Goal: Task Accomplishment & Management: Use online tool/utility

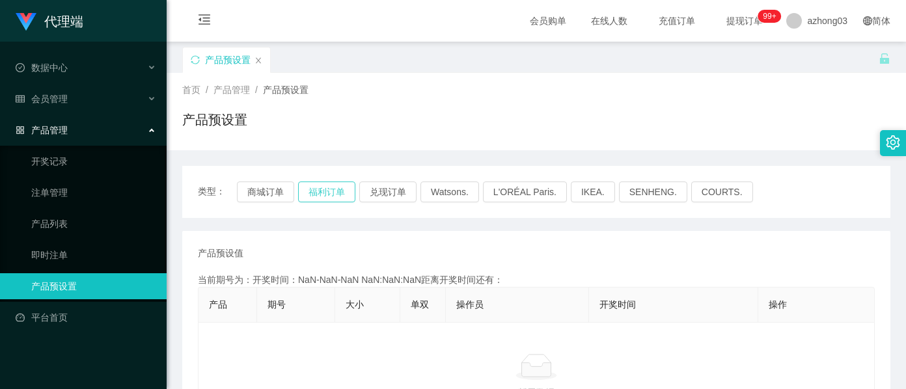
click at [341, 198] on button "福利订单" at bounding box center [326, 192] width 57 height 21
click at [337, 199] on button "福利订单" at bounding box center [326, 192] width 57 height 21
click at [339, 186] on button "福利订单" at bounding box center [326, 192] width 57 height 21
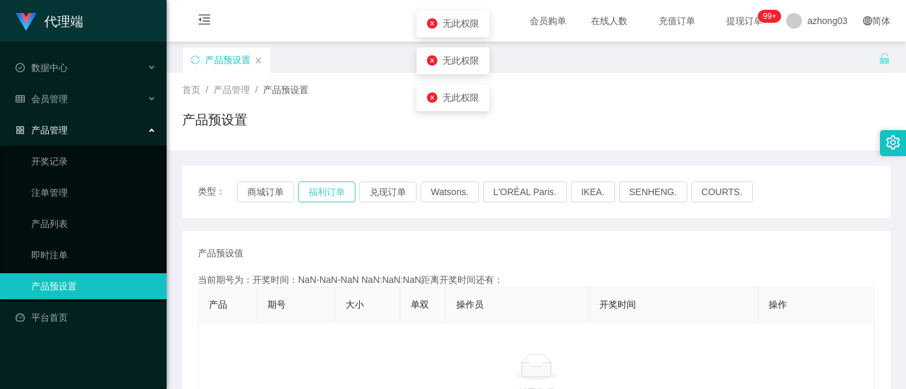
click at [339, 186] on button "福利订单" at bounding box center [326, 192] width 57 height 21
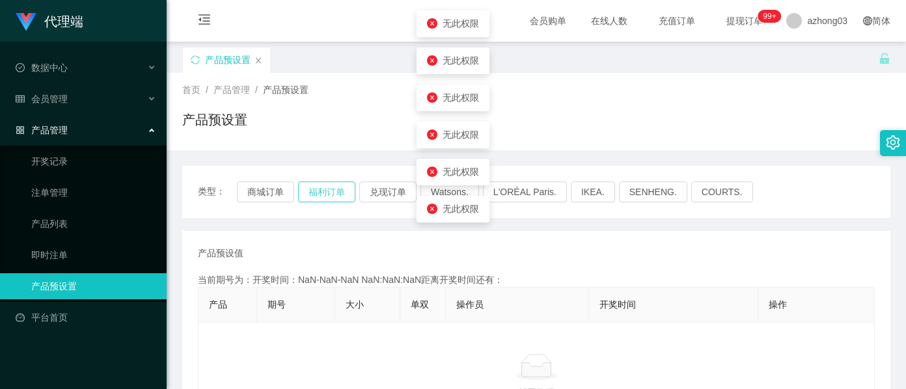
click at [339, 186] on button "福利订单" at bounding box center [326, 192] width 57 height 21
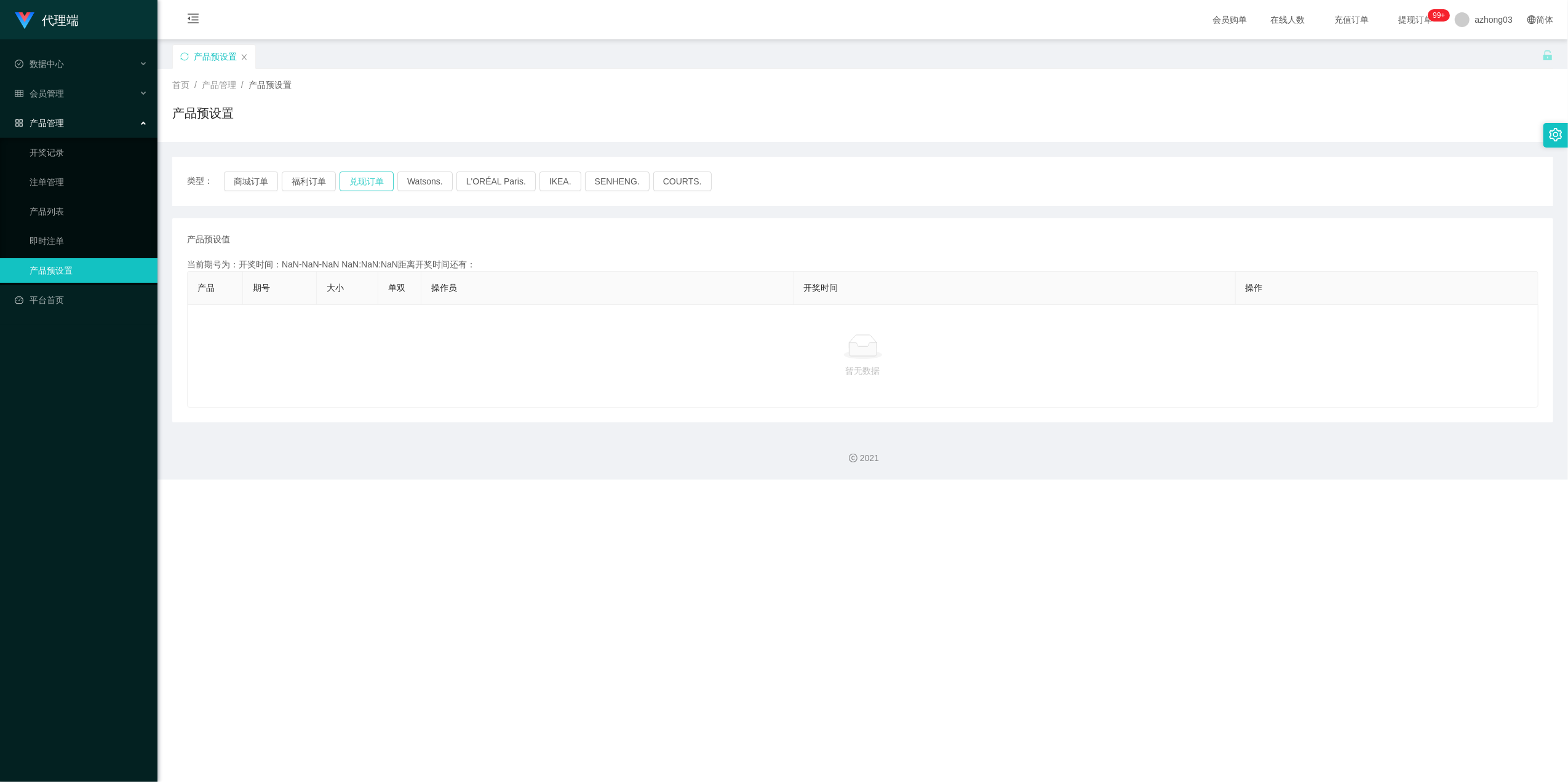
click at [346, 183] on button "兑现订单" at bounding box center [366, 181] width 54 height 20
click at [349, 182] on button "兑现订单" at bounding box center [366, 181] width 54 height 20
click at [352, 179] on button "兑现订单" at bounding box center [366, 181] width 54 height 20
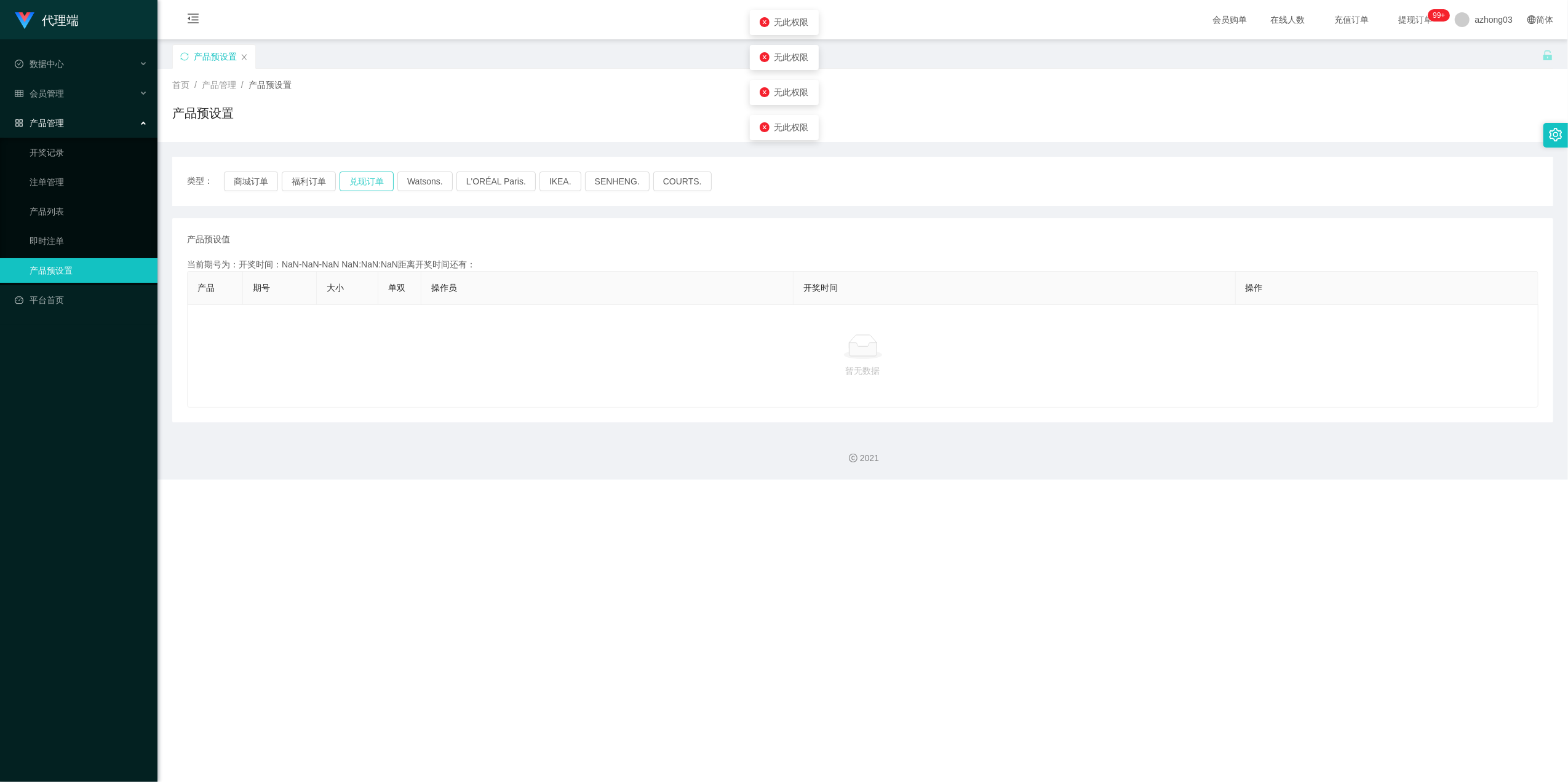
click at [352, 179] on button "兑现订单" at bounding box center [366, 181] width 54 height 20
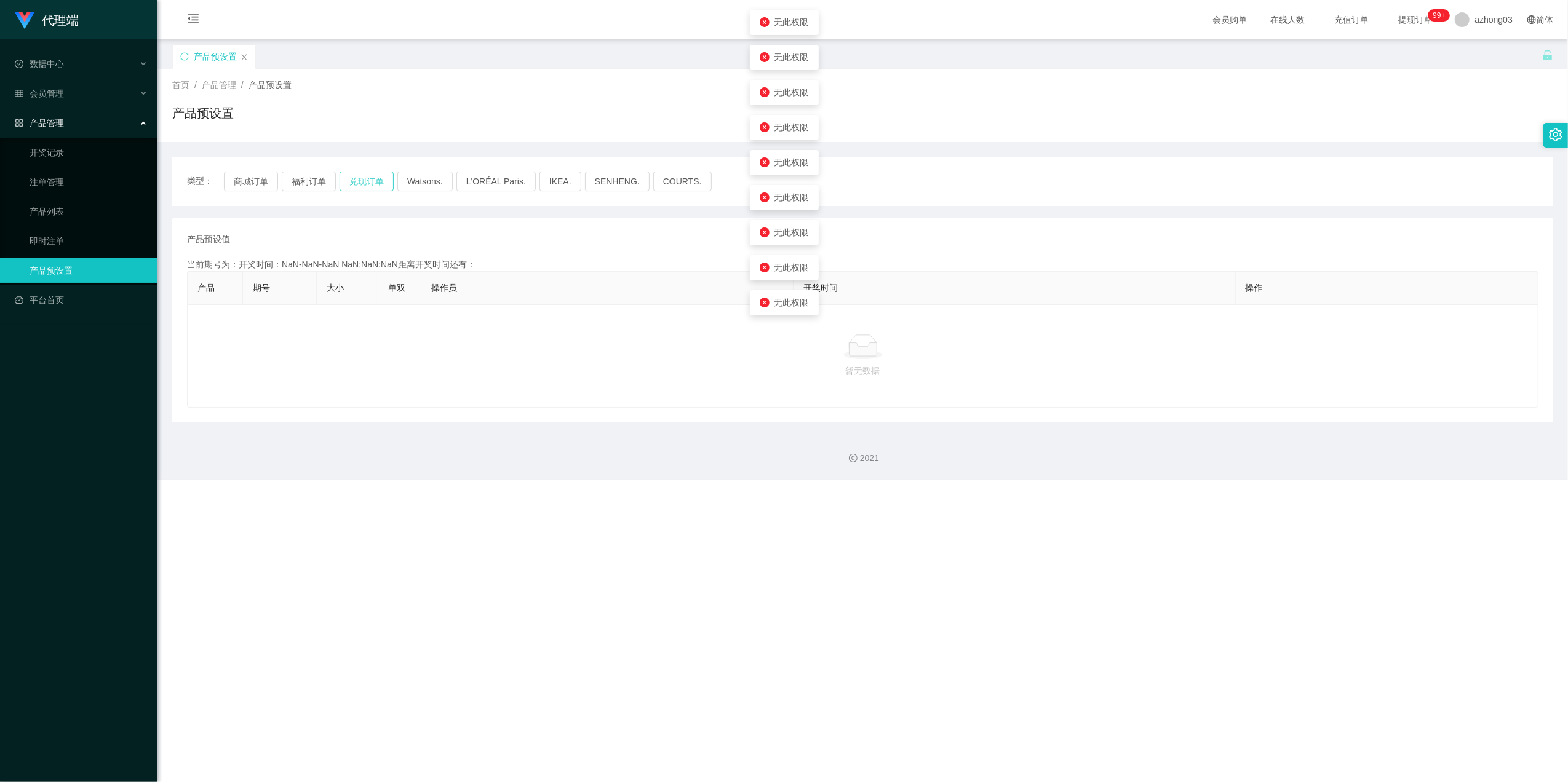
click at [352, 179] on button "兑现订单" at bounding box center [366, 181] width 54 height 20
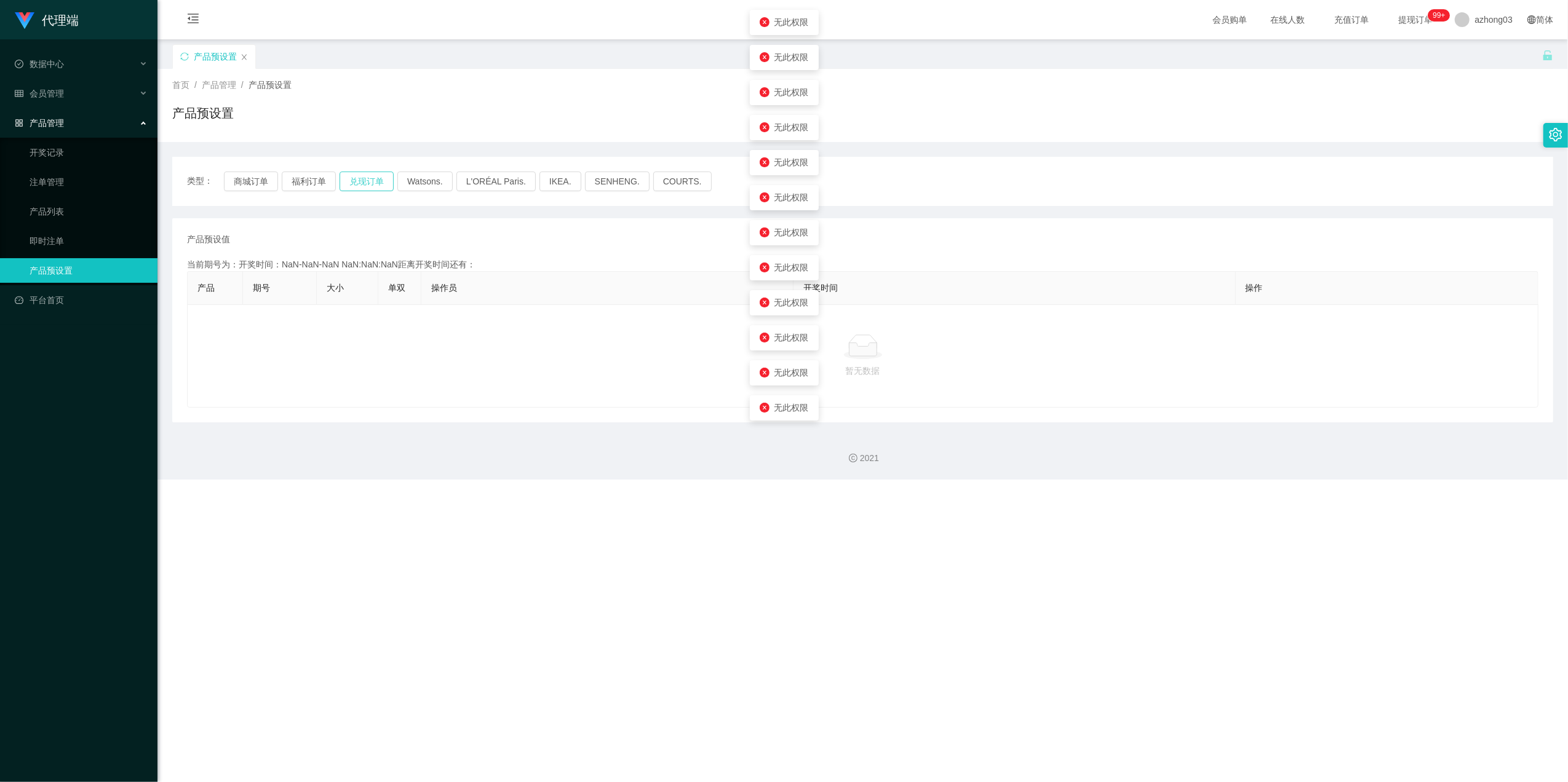
click at [352, 179] on button "兑现订单" at bounding box center [366, 181] width 54 height 20
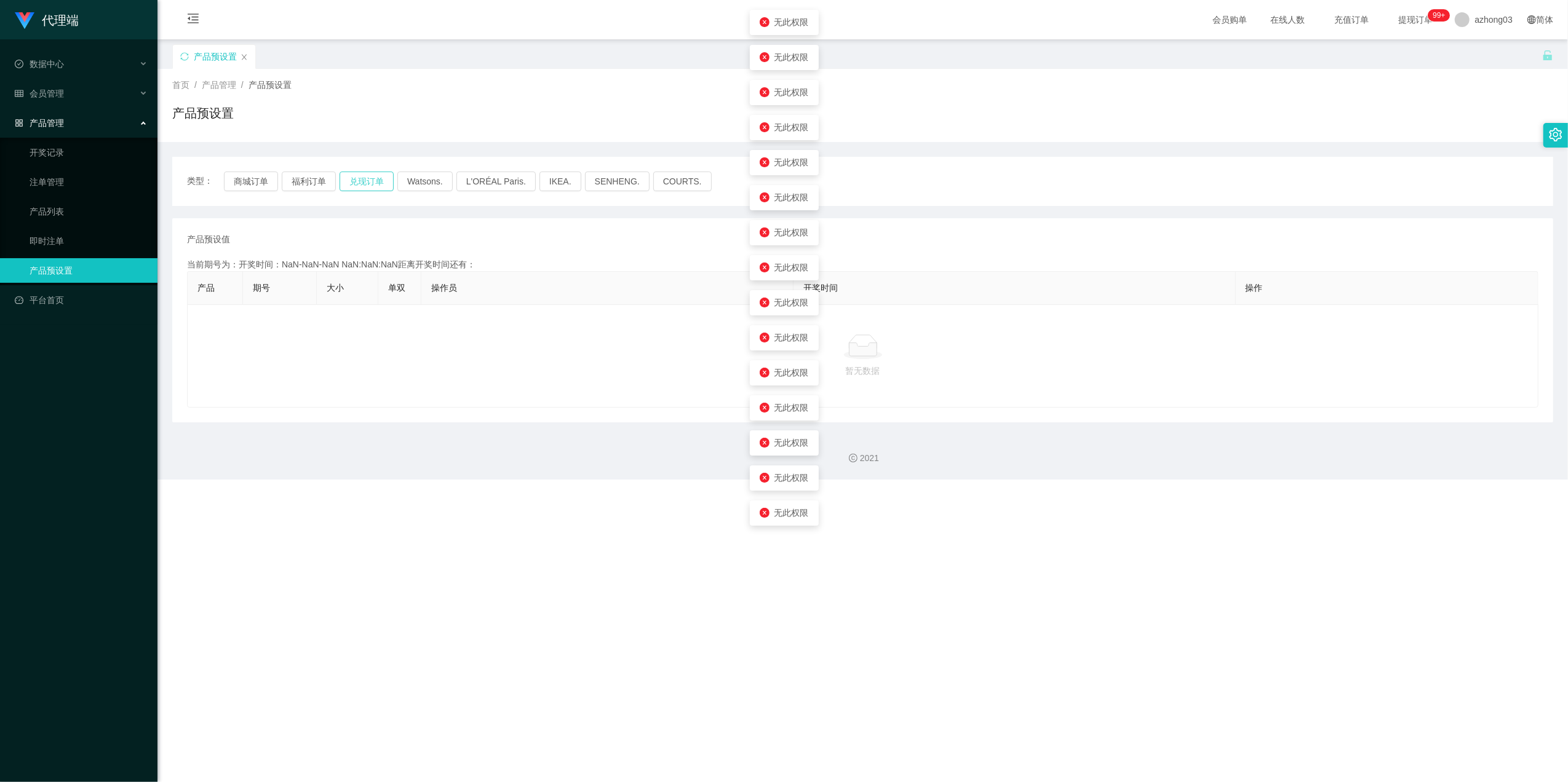
click at [352, 179] on button "兑现订单" at bounding box center [366, 181] width 54 height 20
click at [318, 185] on button "福利订单" at bounding box center [308, 181] width 54 height 20
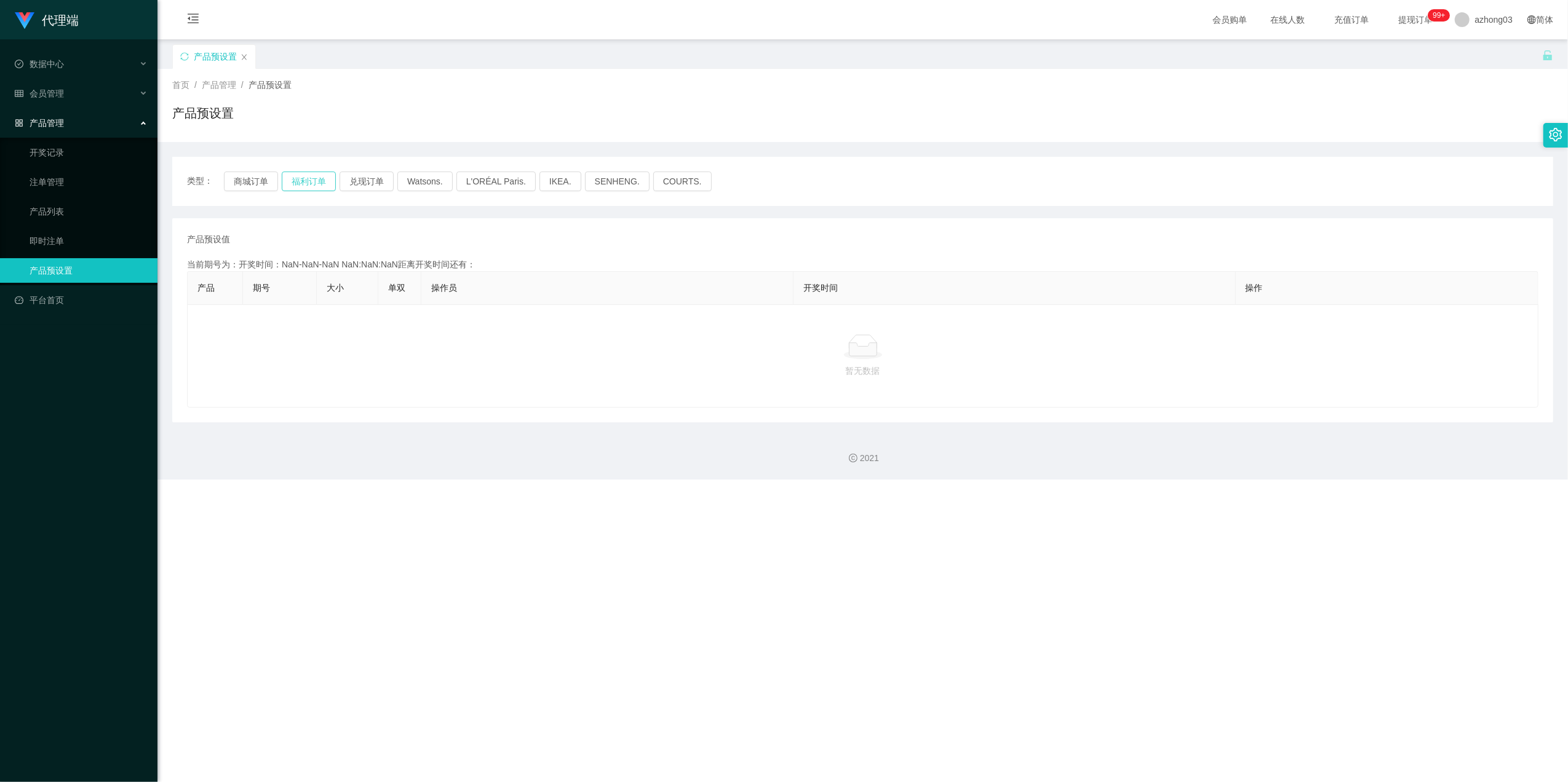
click at [320, 187] on button "福利订单" at bounding box center [308, 181] width 54 height 20
click at [320, 182] on button "福利订单" at bounding box center [308, 181] width 54 height 20
click at [256, 180] on button "商城订单" at bounding box center [250, 181] width 54 height 20
type button "k3wph"
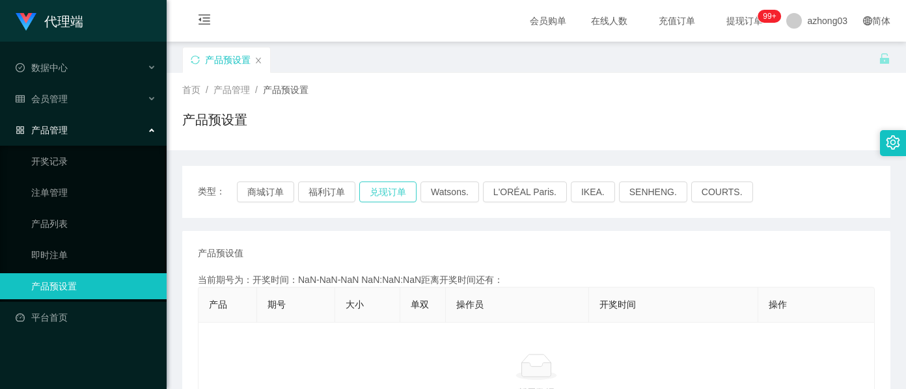
click at [383, 199] on button "兑现订单" at bounding box center [387, 192] width 57 height 21
click at [384, 197] on button "兑现订单" at bounding box center [387, 192] width 57 height 21
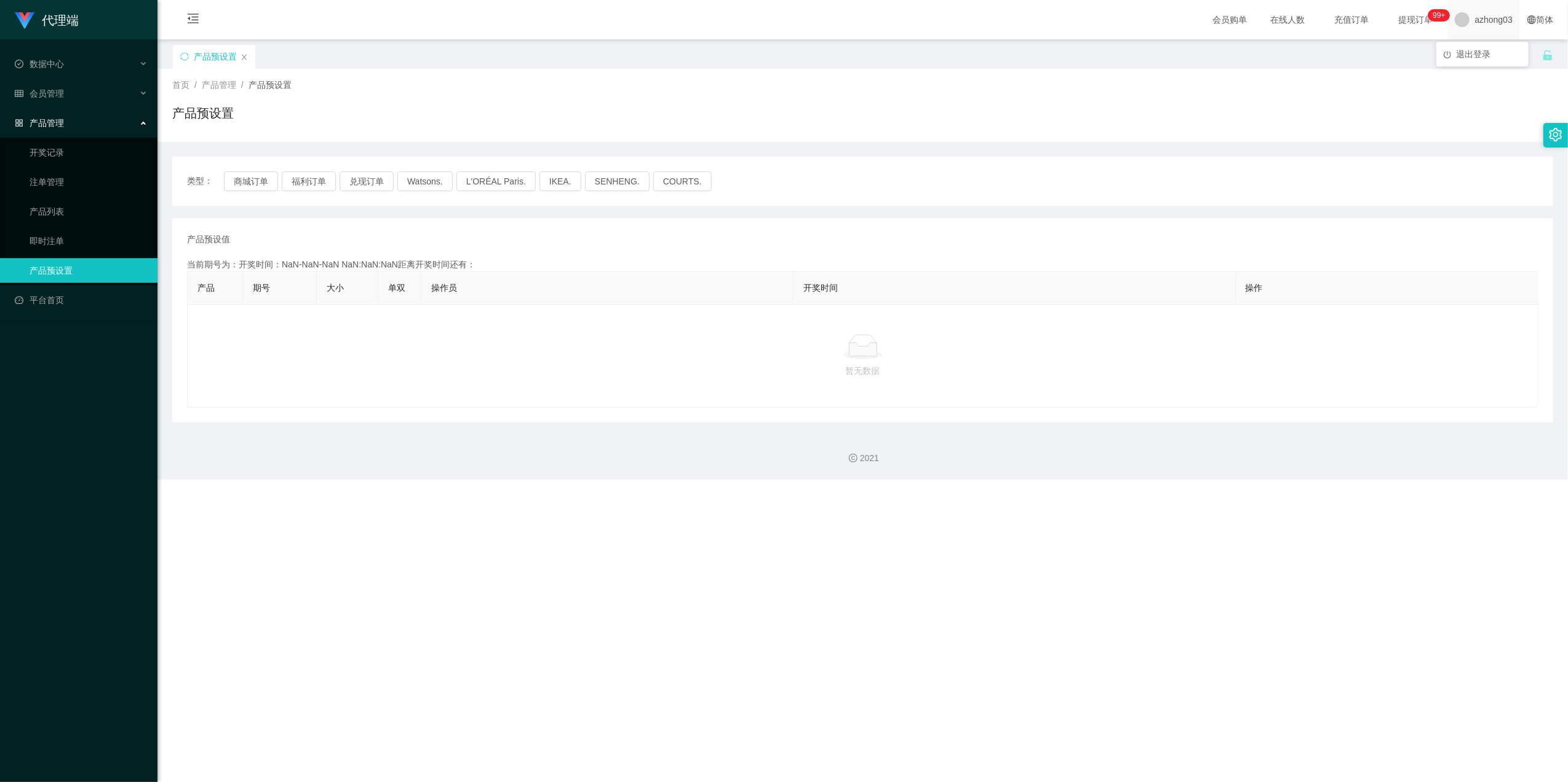
click at [856, 11] on span "azhong03" at bounding box center [1493, 20] width 38 height 40
click at [856, 55] on span "退出登录" at bounding box center [1473, 54] width 34 height 9
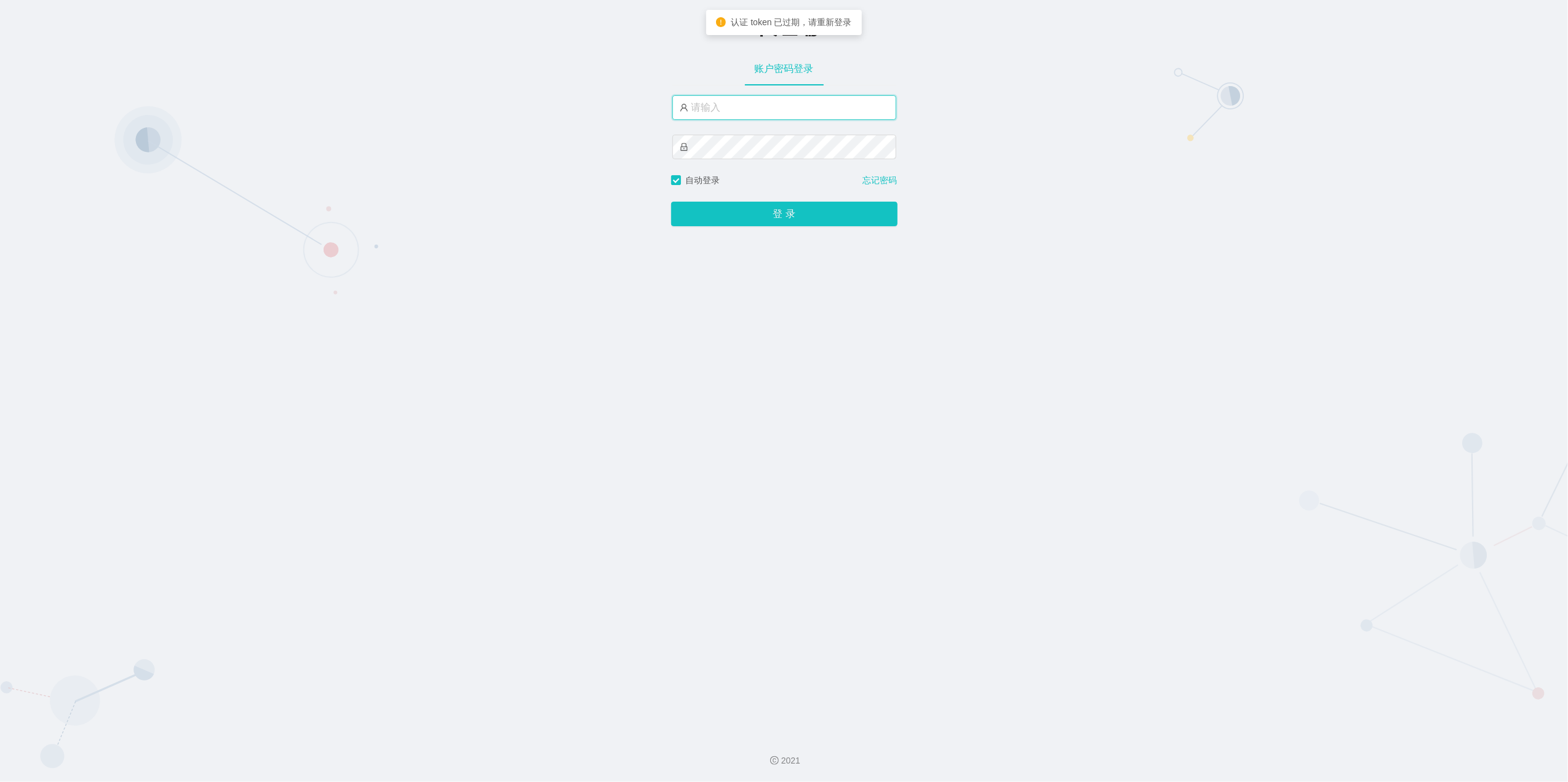
type input "azhong03"
click at [771, 222] on button "登 录" at bounding box center [784, 214] width 227 height 25
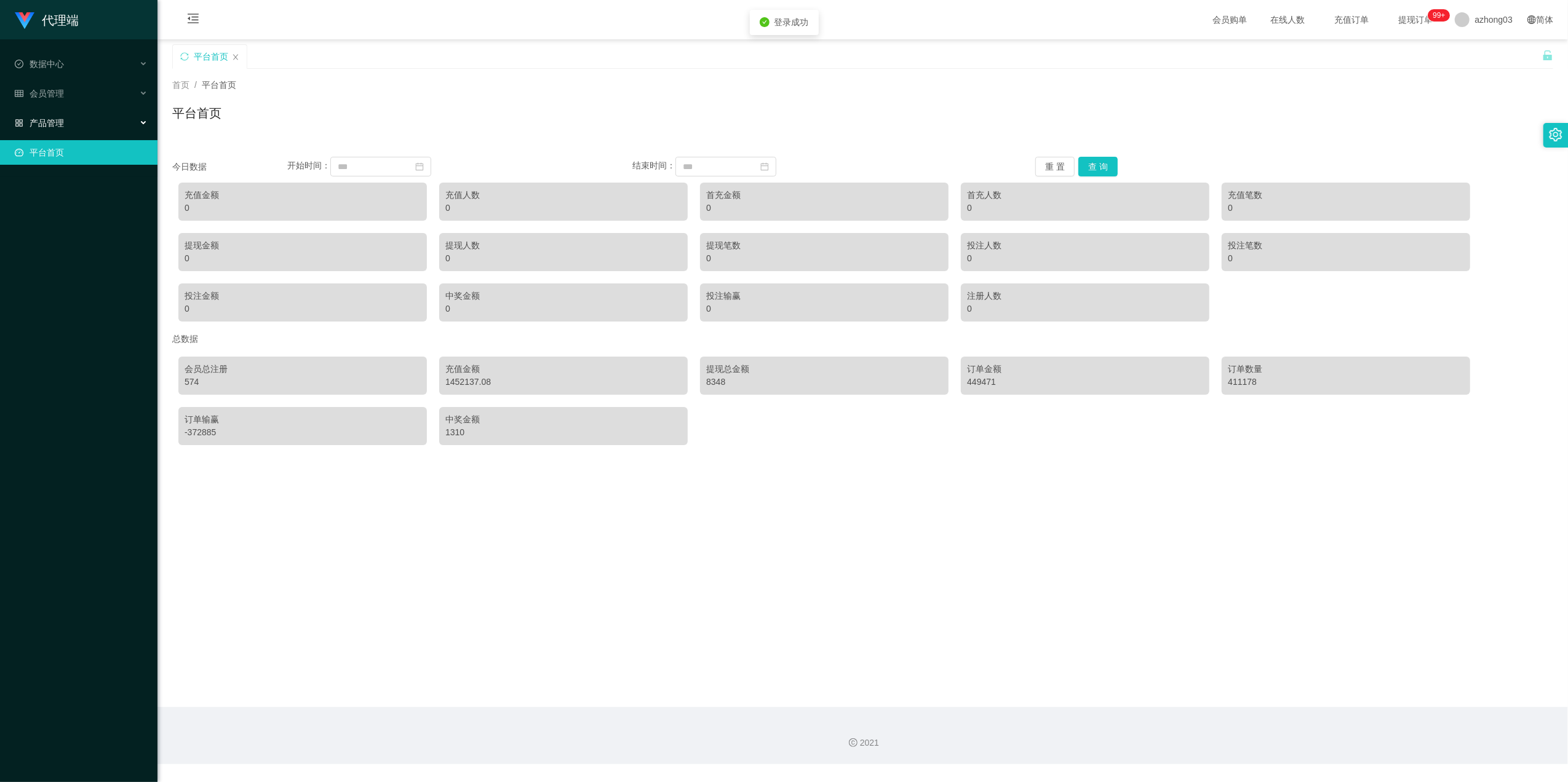
click at [101, 121] on div "产品管理" at bounding box center [78, 123] width 158 height 25
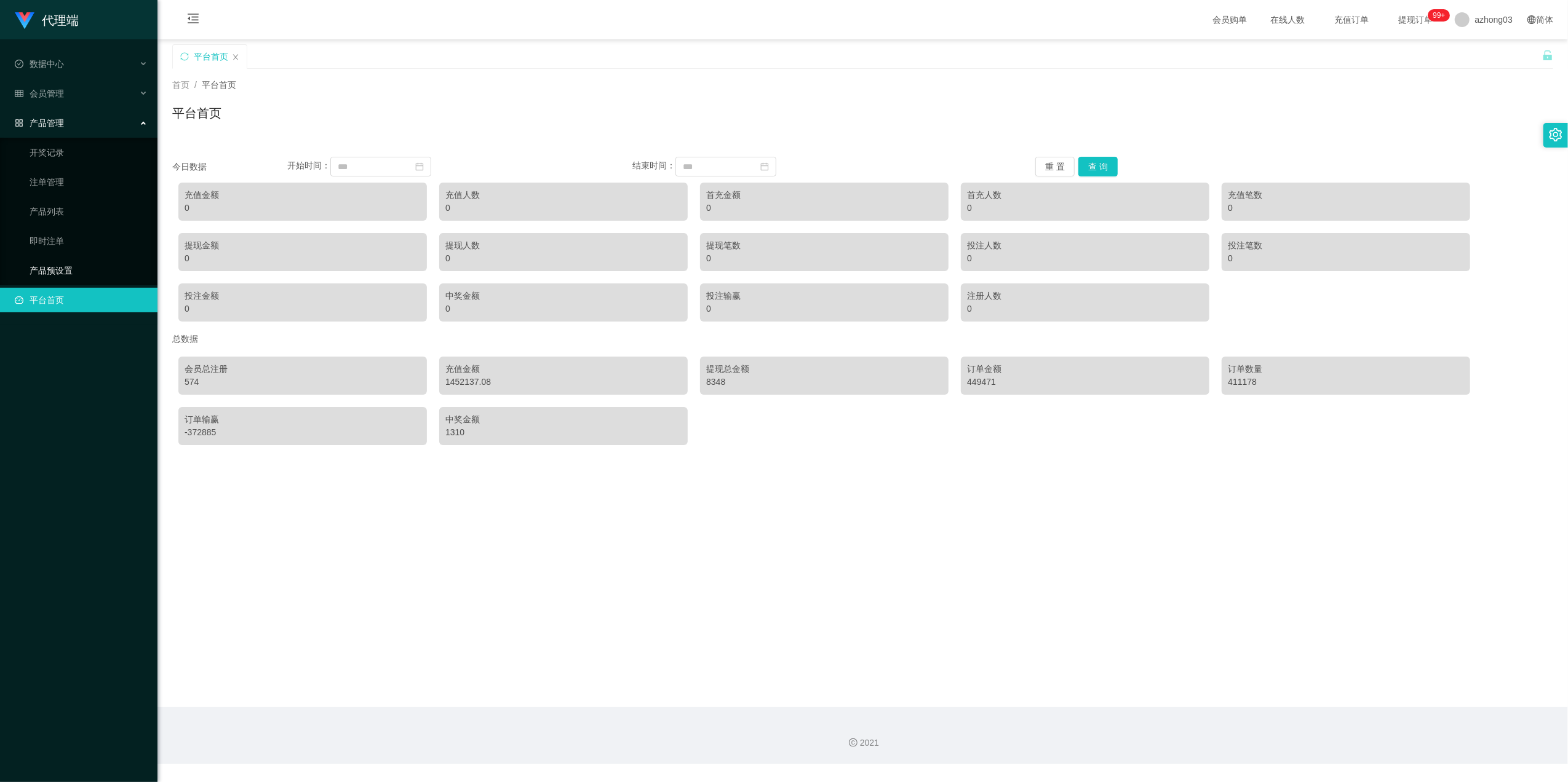
click at [64, 261] on link "产品预设置" at bounding box center [88, 270] width 118 height 25
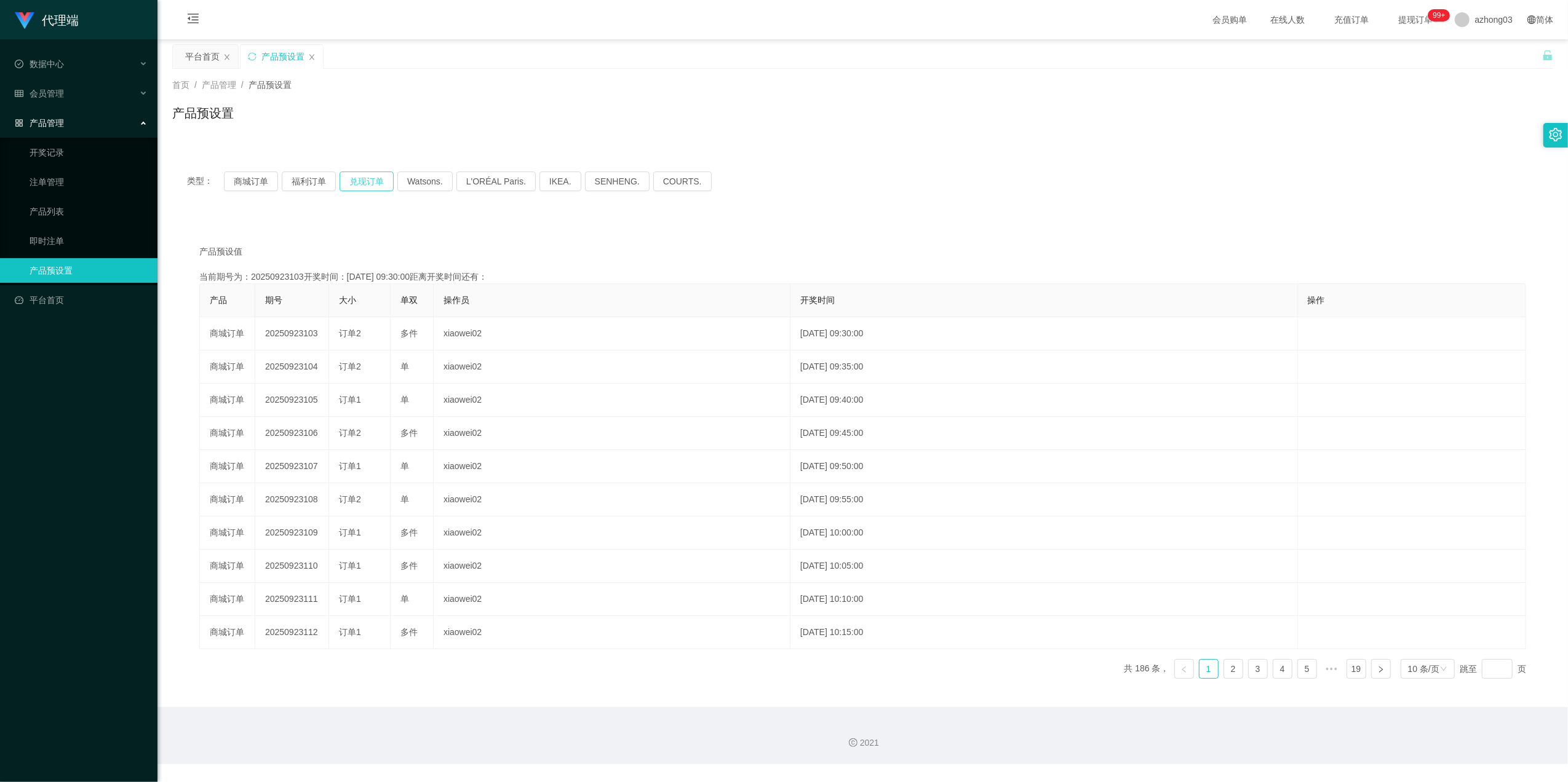
click at [379, 180] on button "兑现订单" at bounding box center [366, 181] width 54 height 20
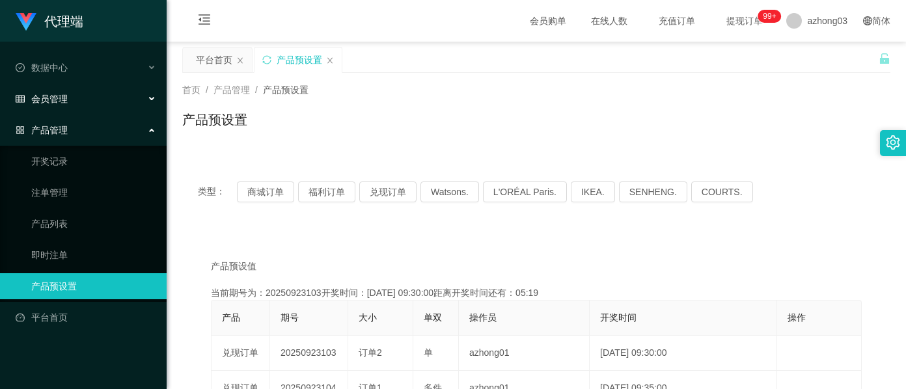
click at [77, 96] on div "会员管理" at bounding box center [83, 99] width 167 height 26
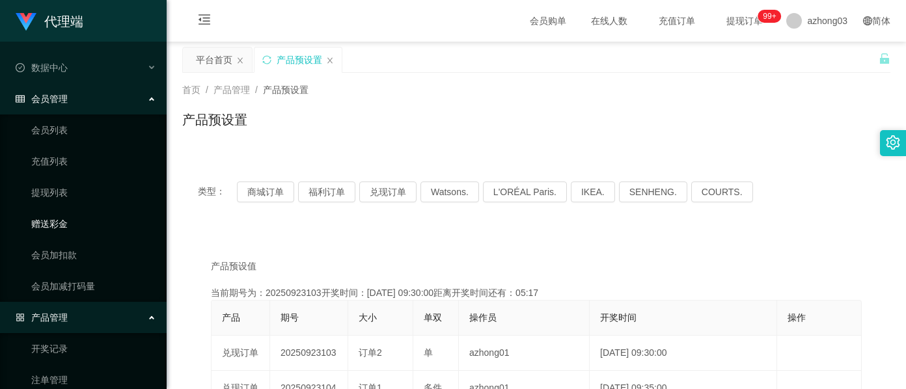
click at [58, 225] on link "赠送彩金" at bounding box center [93, 224] width 125 height 26
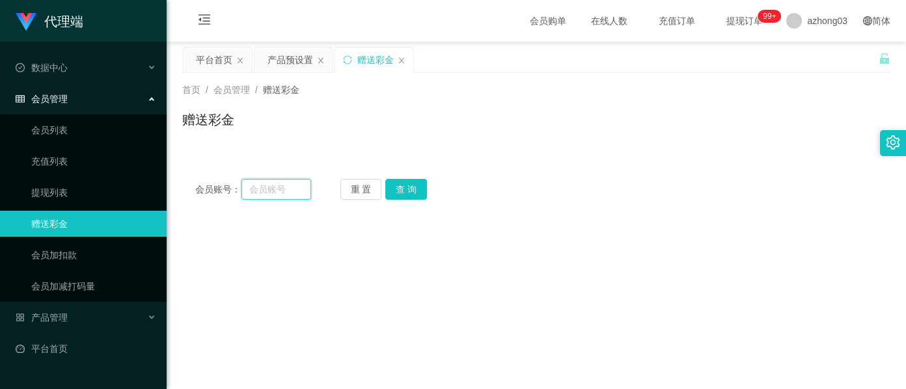
click at [260, 191] on input "text" at bounding box center [277, 189] width 70 height 21
type input "123123"
click at [398, 195] on button "查 询" at bounding box center [406, 189] width 42 height 21
